Goal: Task Accomplishment & Management: Use online tool/utility

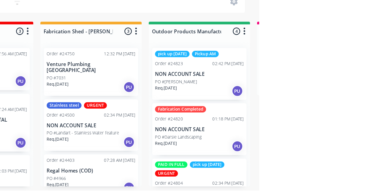
click at [243, 136] on div "Stainless steel URGENT Order #24500 02:34 PM [DATE] NON ACCOUNT SALE PO #Landar…" at bounding box center [239, 138] width 80 height 44
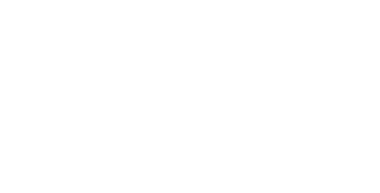
click at [336, 147] on div "Stainless steel" at bounding box center [320, 145] width 29 height 5
type input "Cut"
click at [276, 96] on div "Assigned to Add team member" at bounding box center [245, 78] width 59 height 63
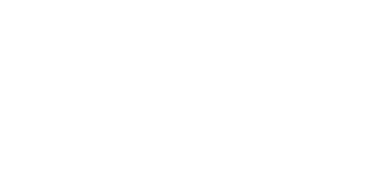
click at [284, 34] on button "Close" at bounding box center [273, 33] width 22 height 10
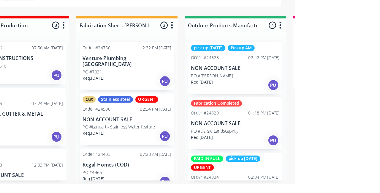
scroll to position [42, 0]
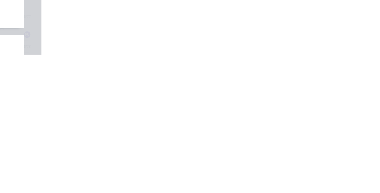
scroll to position [0, 0]
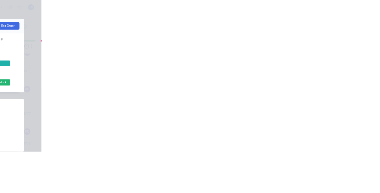
click at [284, 36] on button "Close" at bounding box center [273, 33] width 22 height 10
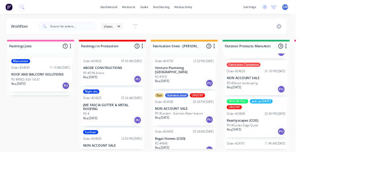
click at [340, 149] on div "PAID IN FULL pick up [DATE] URGENT Order #24804 02:34 PM [DATE] Realityscapes (…" at bounding box center [330, 149] width 80 height 51
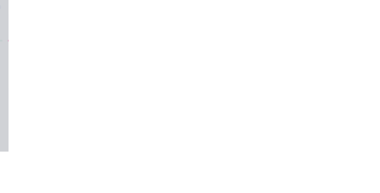
click at [284, 34] on button "Close" at bounding box center [273, 33] width 22 height 10
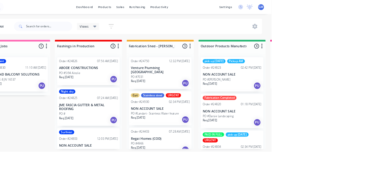
click at [310, 105] on p "Req. [DATE]" at bounding box center [302, 106] width 18 height 5
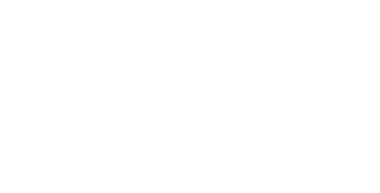
click at [336, 148] on div "pick up [DATE]" at bounding box center [320, 145] width 29 height 5
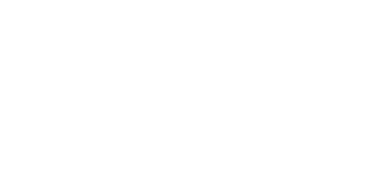
type input "C"
type input "Fab"
click at [276, 95] on div "Assigned to Add team member" at bounding box center [245, 78] width 59 height 63
click at [284, 31] on button "Close" at bounding box center [273, 33] width 22 height 10
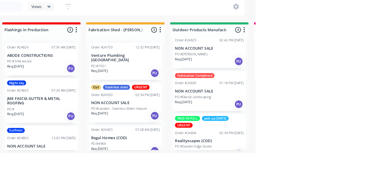
scroll to position [49, 0]
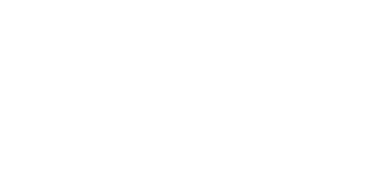
scroll to position [85, 0]
click at [122, 177] on div at bounding box center [116, 180] width 12 height 12
click at [331, 151] on button "Add labels" at bounding box center [317, 147] width 27 height 8
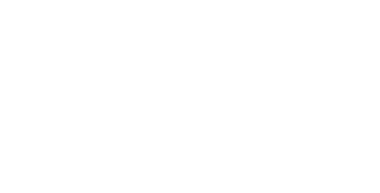
type input "Fab"
click at [246, 150] on div "Pick up" at bounding box center [224, 148] width 43 height 27
click at [284, 33] on button "Close" at bounding box center [273, 33] width 22 height 10
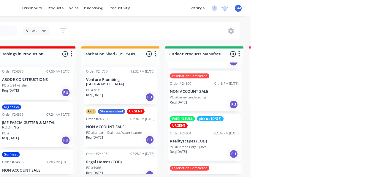
click at [331, 145] on div "Order #24804 02:34 PM [DATE]" at bounding box center [330, 144] width 75 height 5
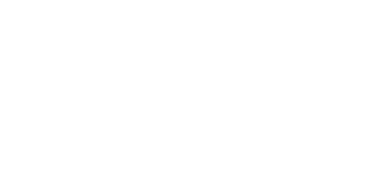
click at [334, 147] on div "PAID IN FULL" at bounding box center [319, 145] width 27 height 5
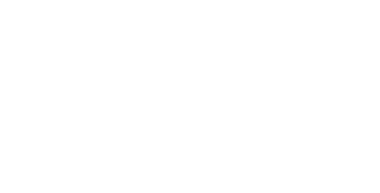
type input "Fab"
click at [276, 96] on div "Assigned to Add team member" at bounding box center [245, 78] width 59 height 63
click at [284, 33] on button "Close" at bounding box center [273, 33] width 22 height 10
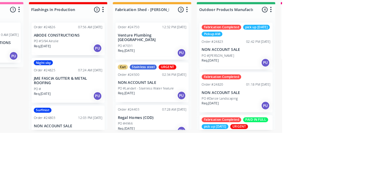
scroll to position [65, 0]
